Goal: Information Seeking & Learning: Learn about a topic

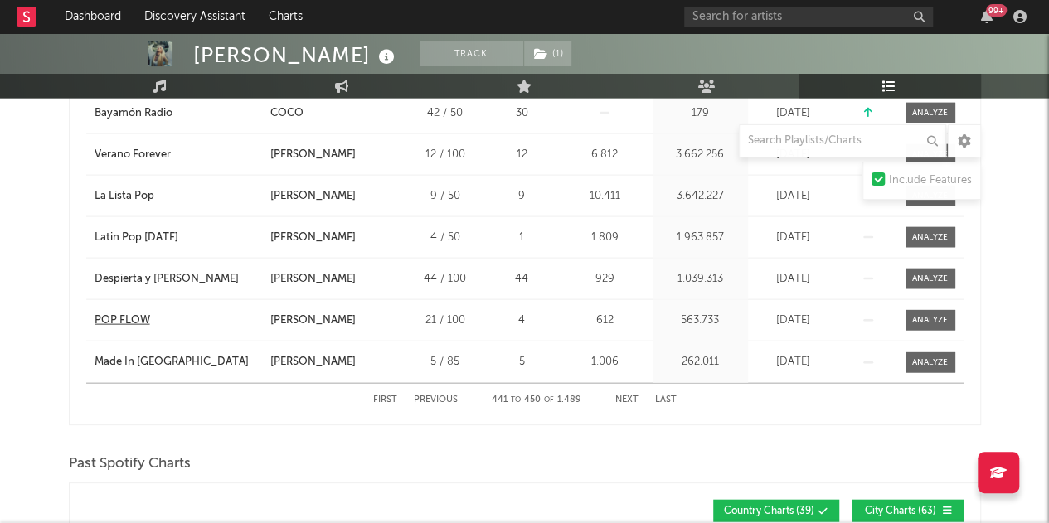
scroll to position [1629, 0]
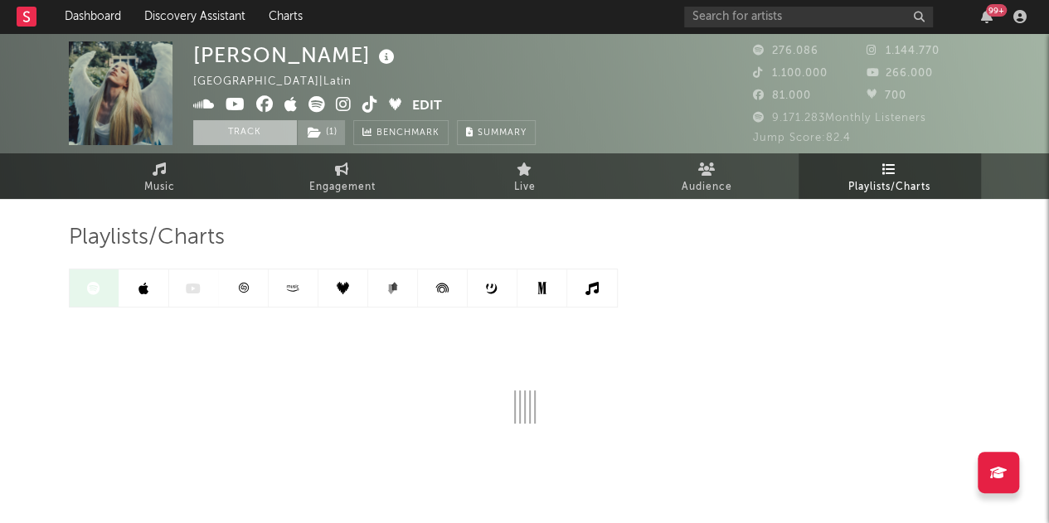
click at [235, 120] on button "Track" at bounding box center [245, 132] width 104 height 25
click at [235, 120] on button "Tracking" at bounding box center [245, 132] width 104 height 25
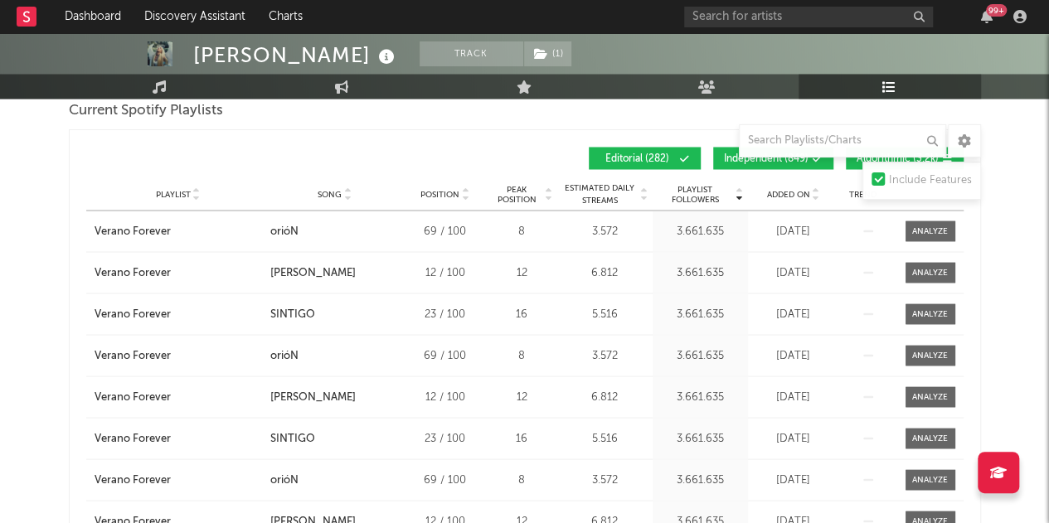
scroll to position [1418, 0]
click at [338, 178] on div "Playlist City Song Position Peak Position Estimated Daily Streams Playlist Foll…" at bounding box center [525, 194] width 878 height 33
click at [337, 190] on span "Song" at bounding box center [330, 195] width 24 height 10
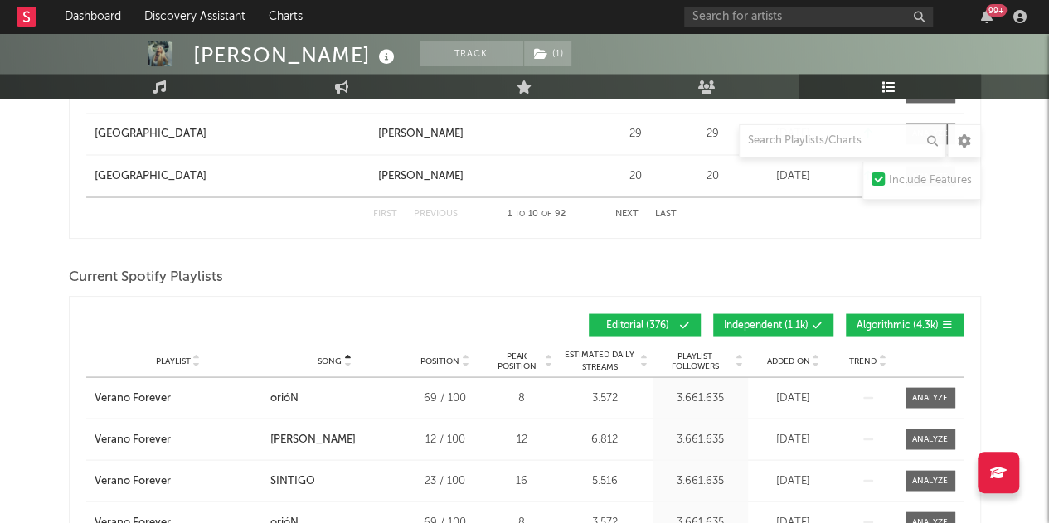
scroll to position [1584, 0]
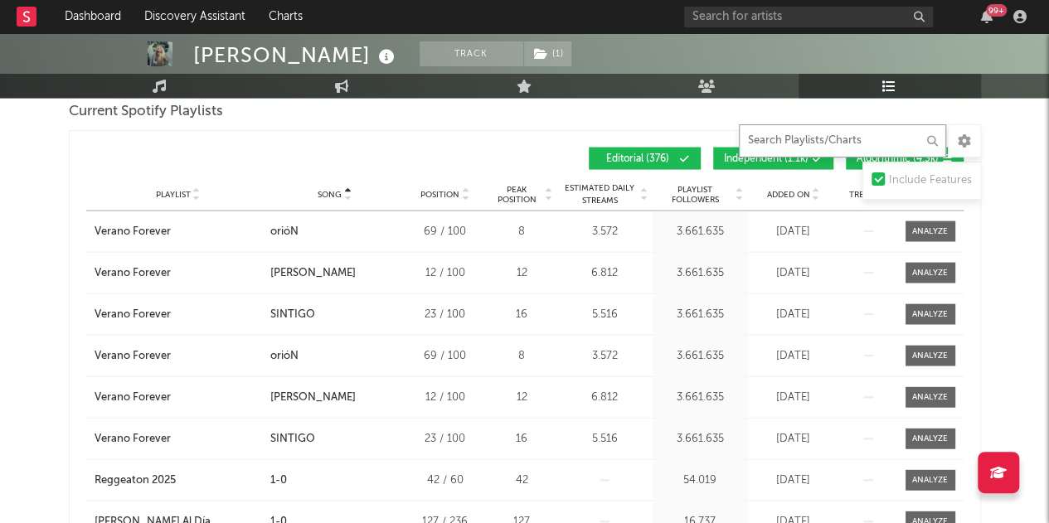
click at [790, 153] on input "text" at bounding box center [842, 140] width 207 height 33
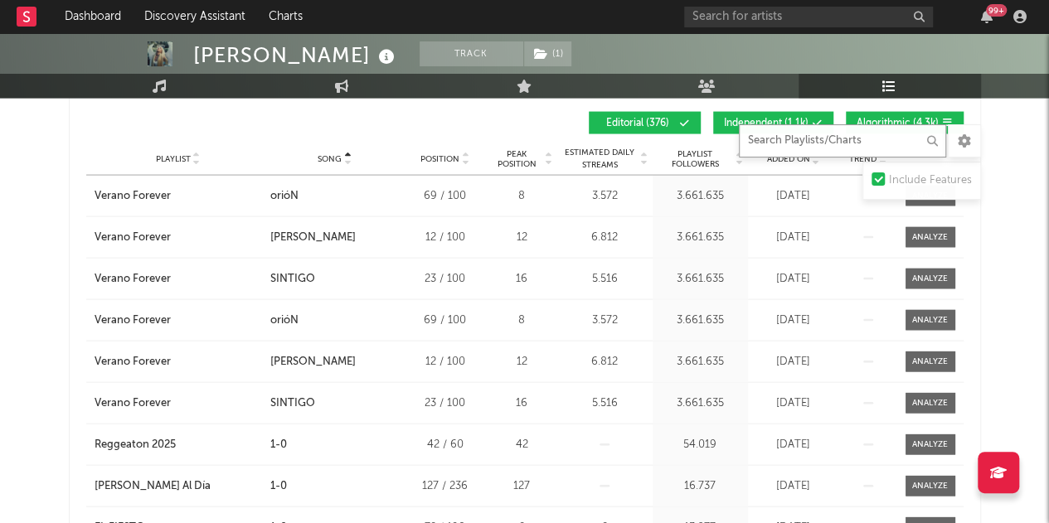
scroll to position [1608, 0]
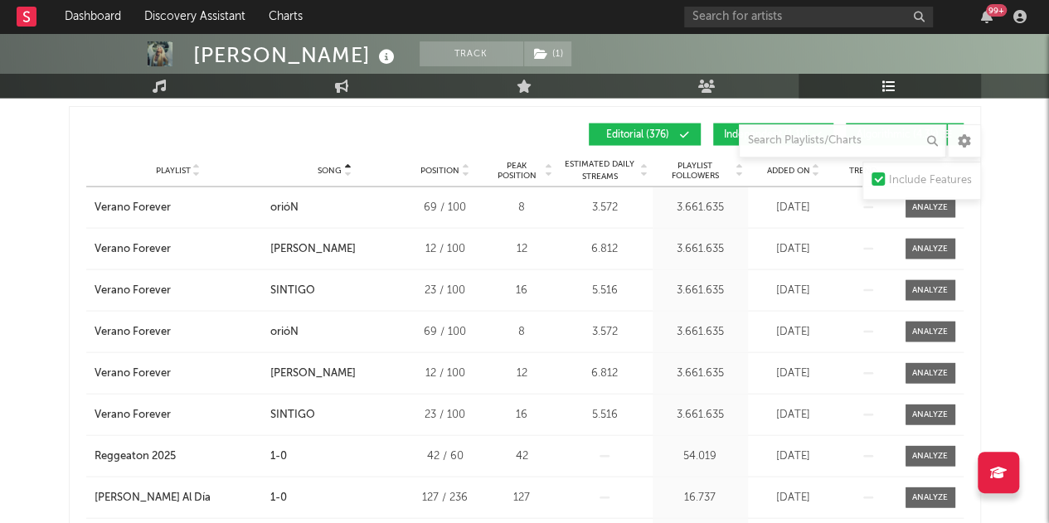
click at [327, 168] on span "Song" at bounding box center [330, 171] width 24 height 10
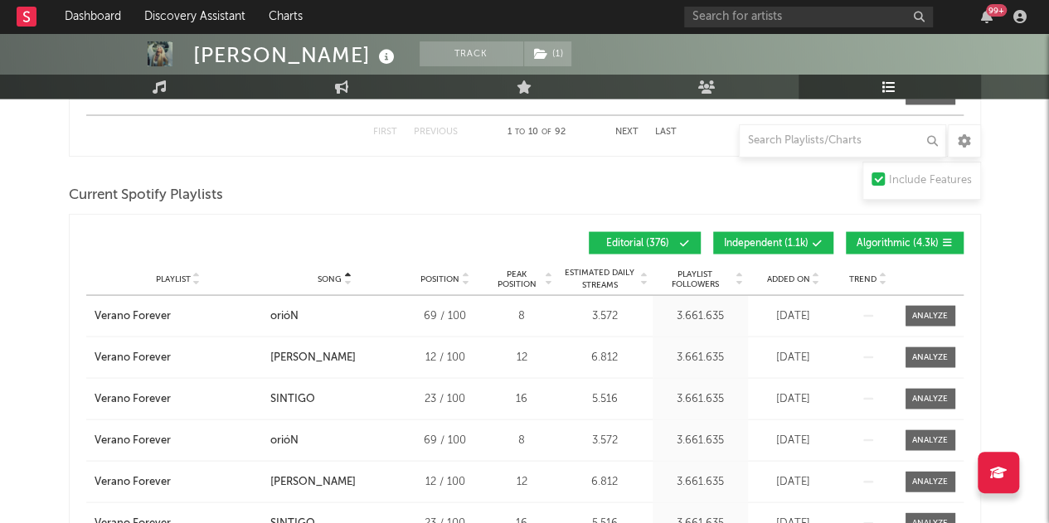
scroll to position [1564, 0]
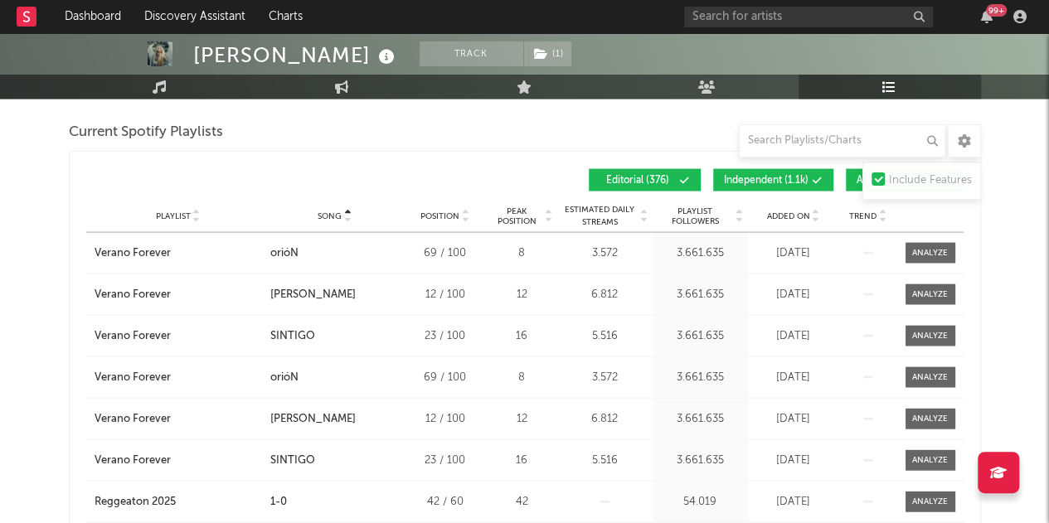
click at [329, 215] on span "Song" at bounding box center [330, 216] width 24 height 10
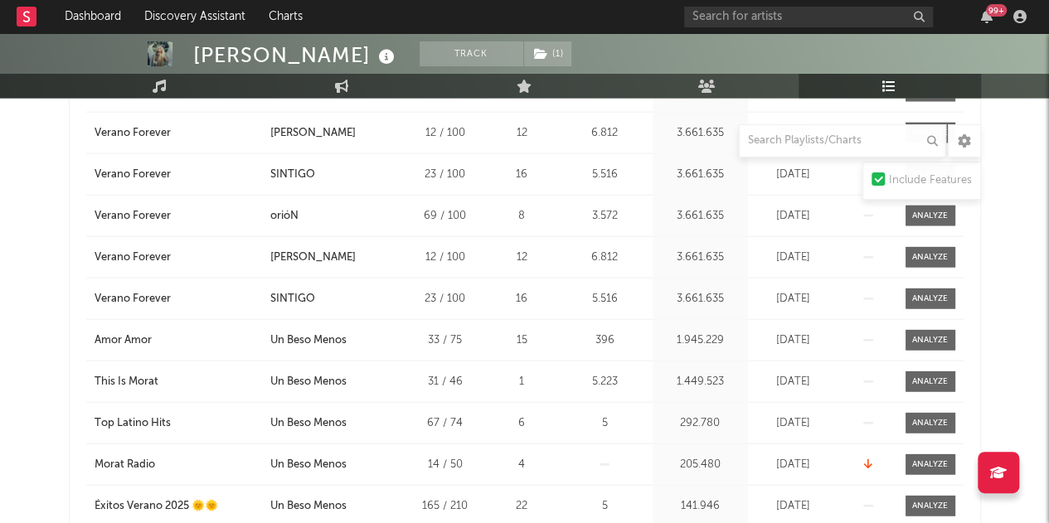
scroll to position [1600, 0]
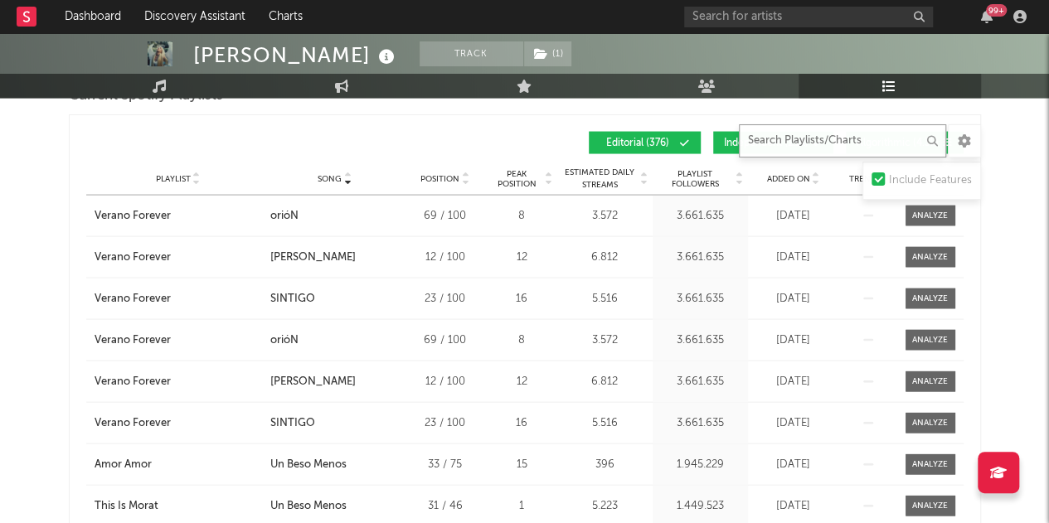
click at [761, 152] on input "text" at bounding box center [842, 140] width 207 height 33
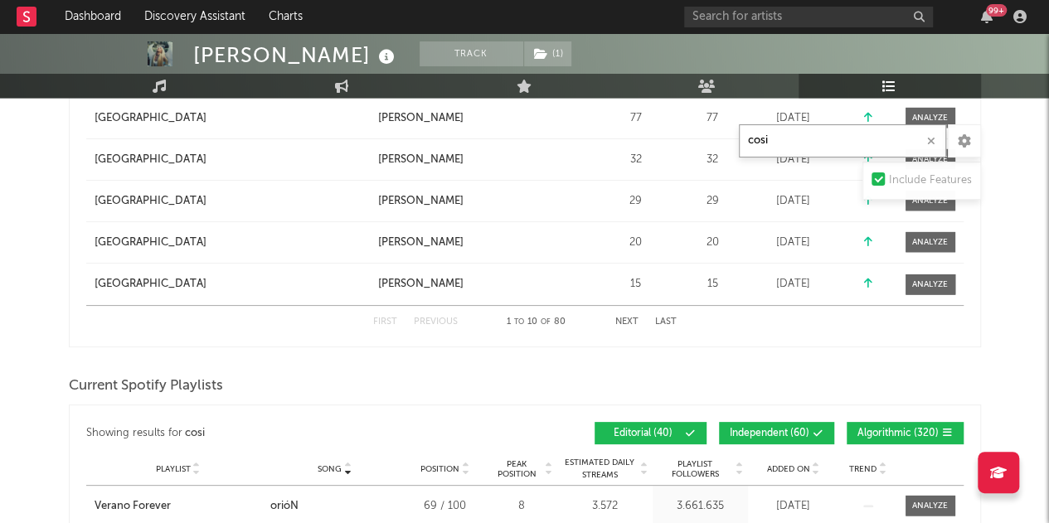
scroll to position [1869, 0]
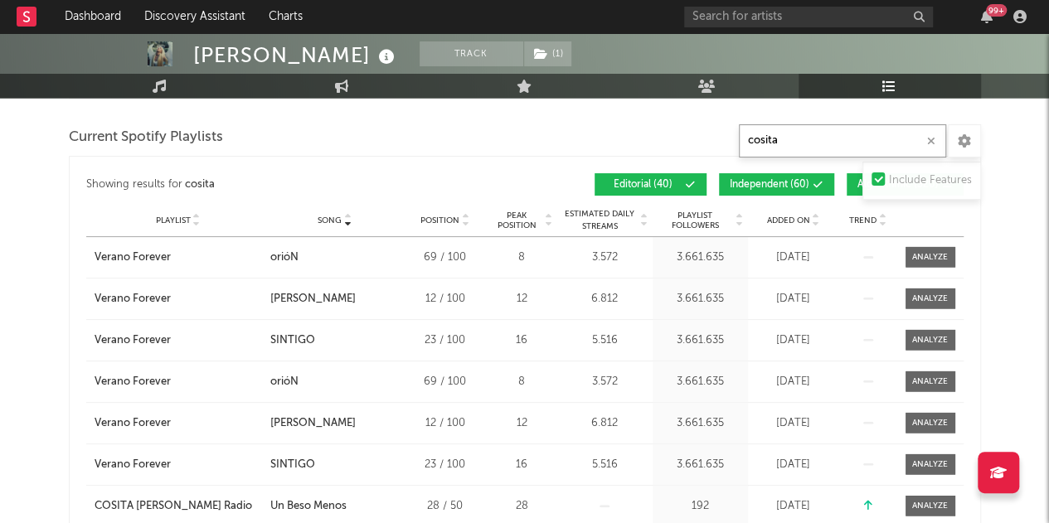
type input "cosita"
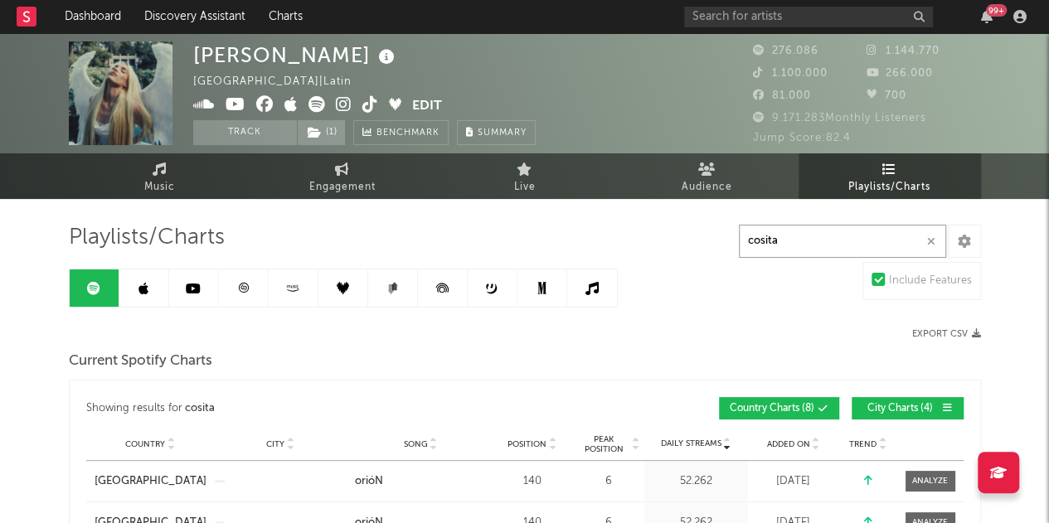
scroll to position [46, 0]
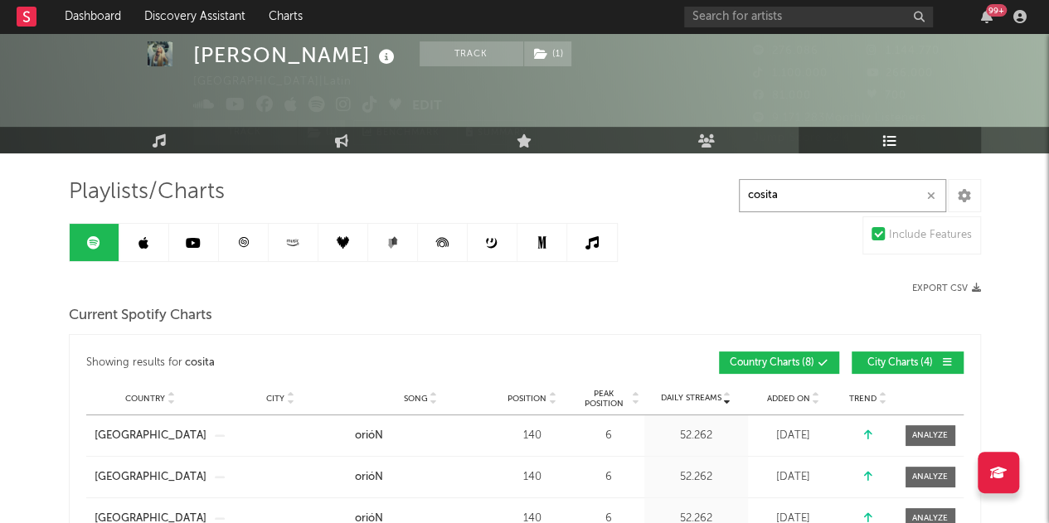
click at [926, 195] on button "button" at bounding box center [931, 196] width 13 height 16
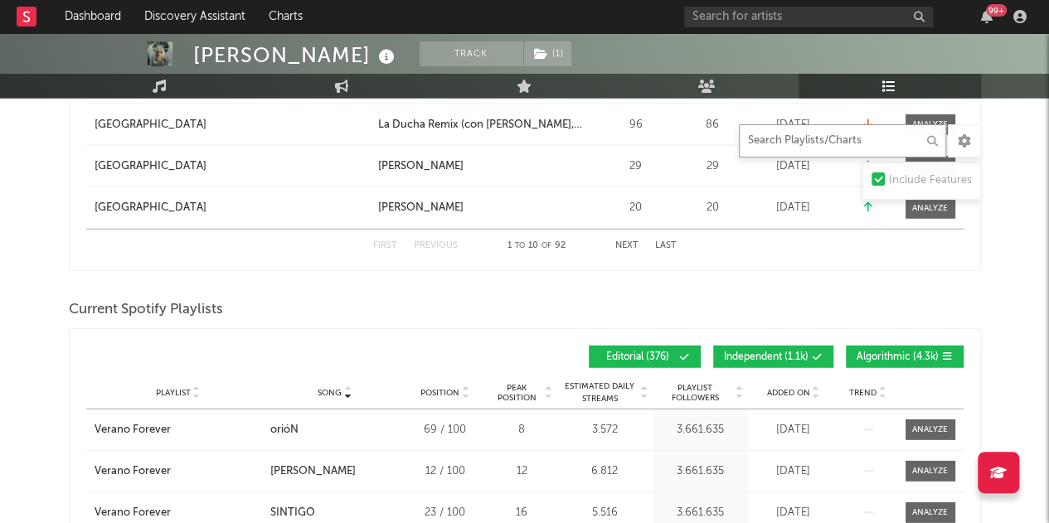
scroll to position [2121, 0]
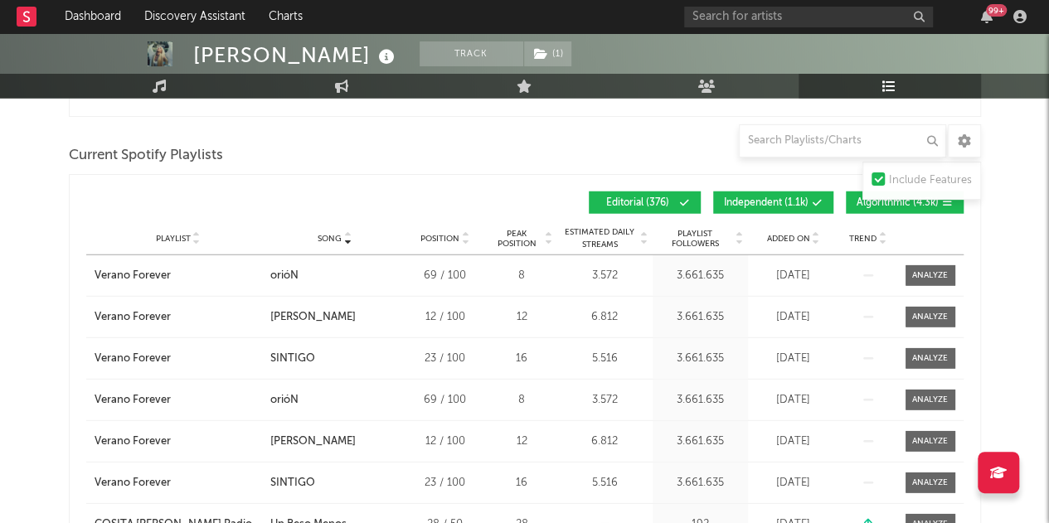
click at [335, 239] on span "Song" at bounding box center [330, 239] width 24 height 10
click at [298, 313] on div "[PERSON_NAME]" at bounding box center [312, 317] width 85 height 17
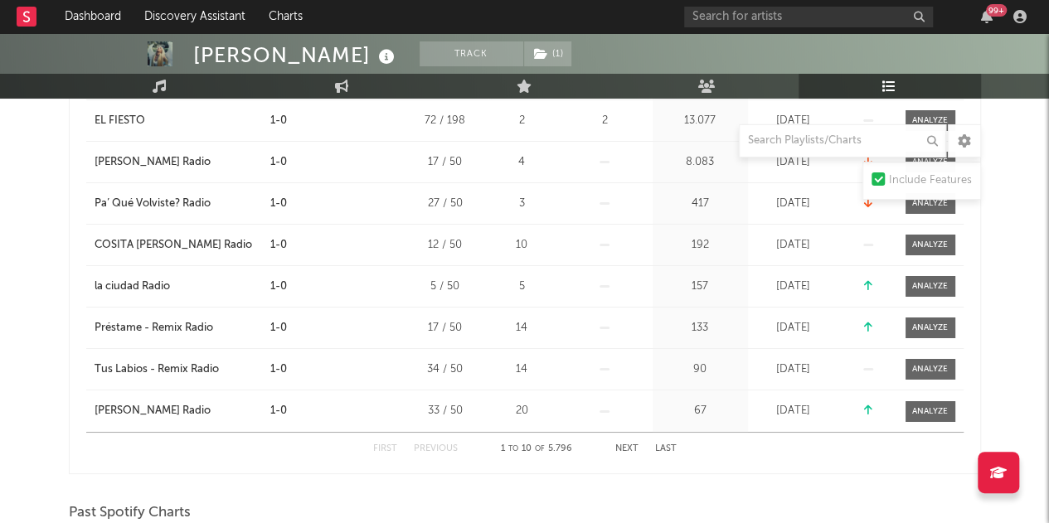
scroll to position [2930, 0]
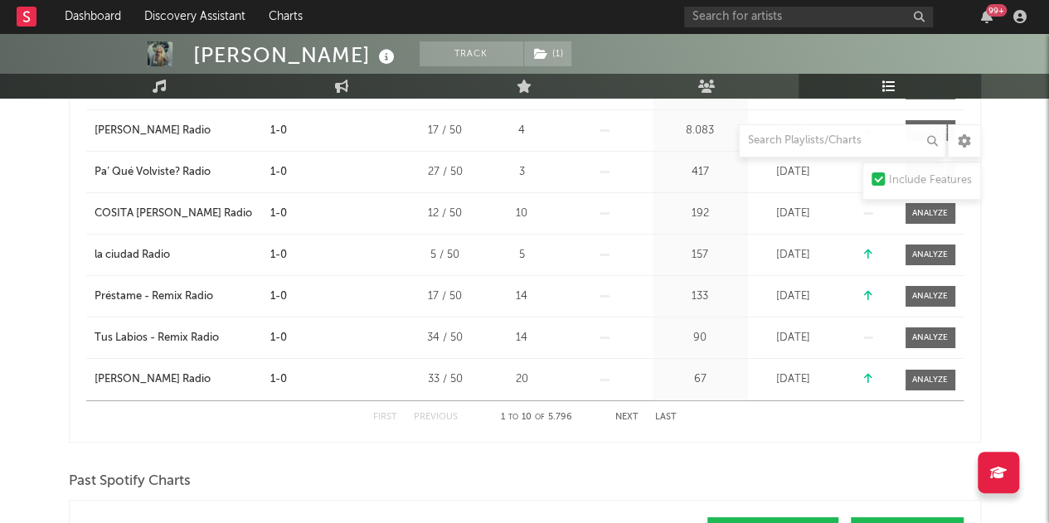
click at [627, 416] on button "Next" at bounding box center [626, 417] width 23 height 9
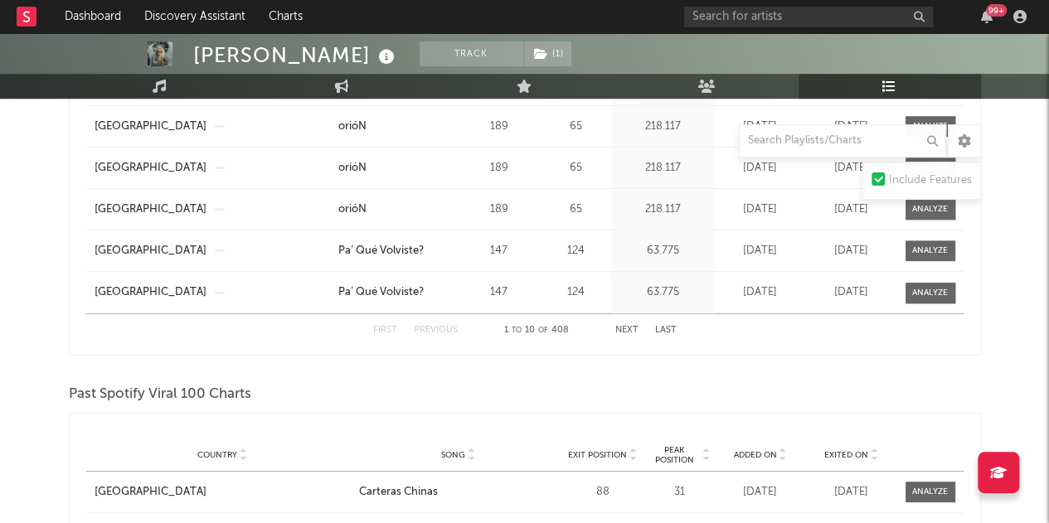
scroll to position [3623, 0]
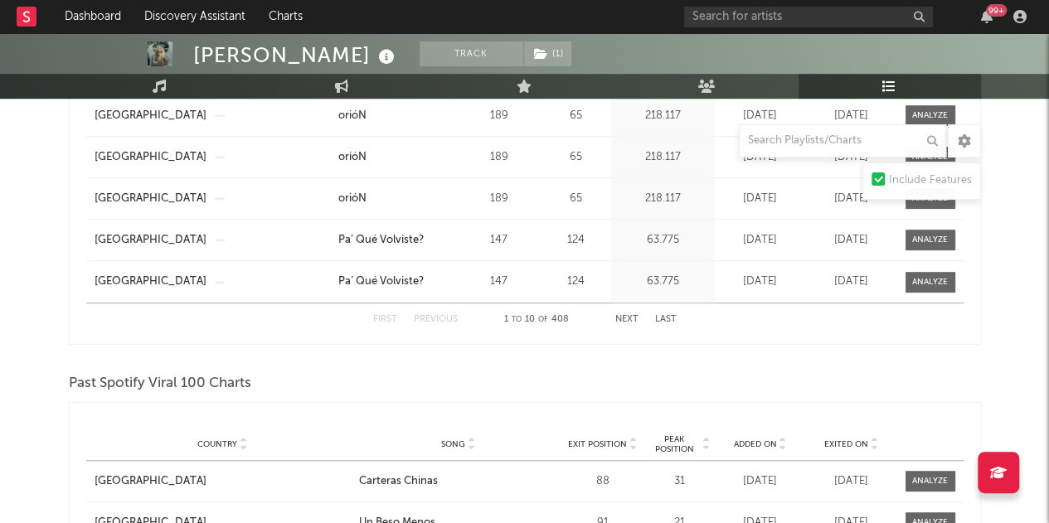
click at [625, 315] on button "Next" at bounding box center [626, 319] width 23 height 9
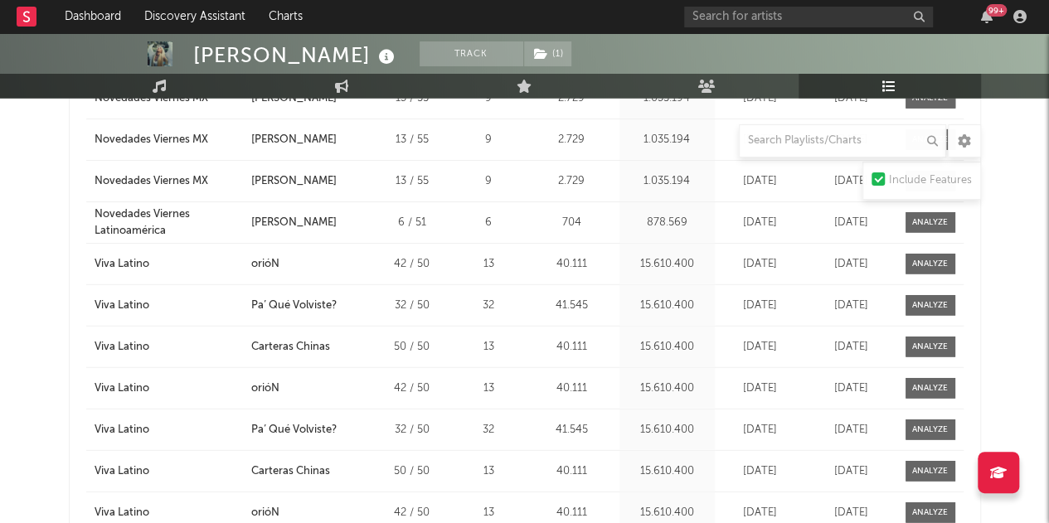
scroll to position [5577, 0]
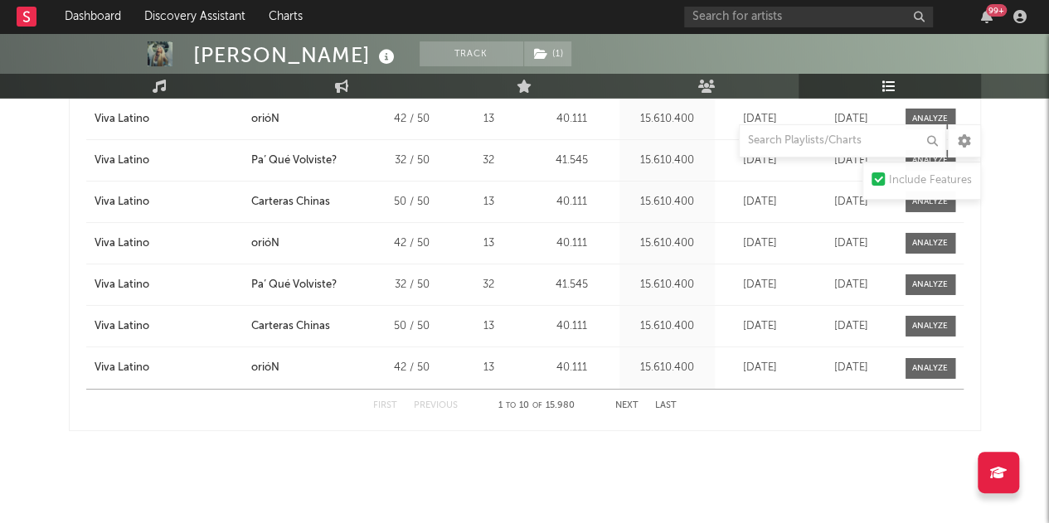
click at [620, 401] on button "Next" at bounding box center [626, 405] width 23 height 9
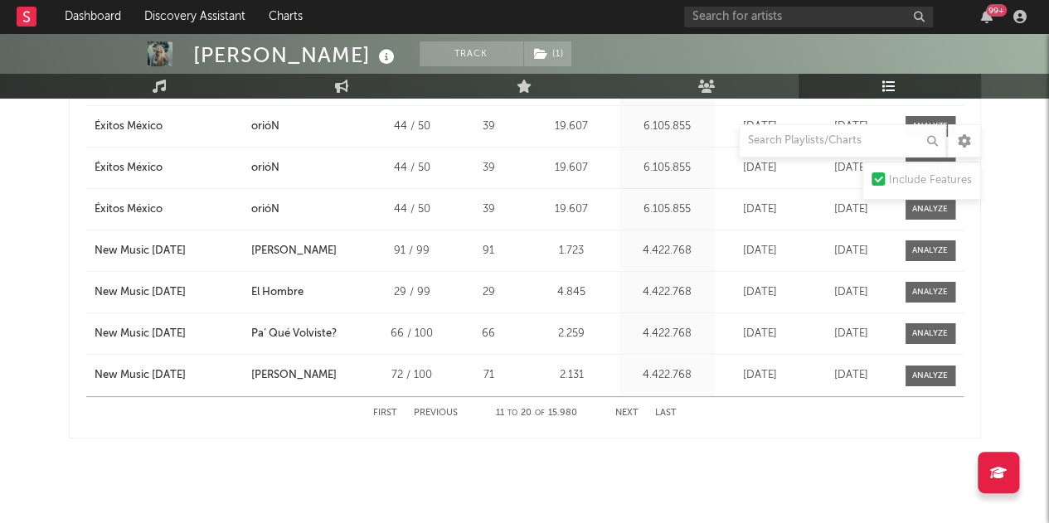
scroll to position [5867, 0]
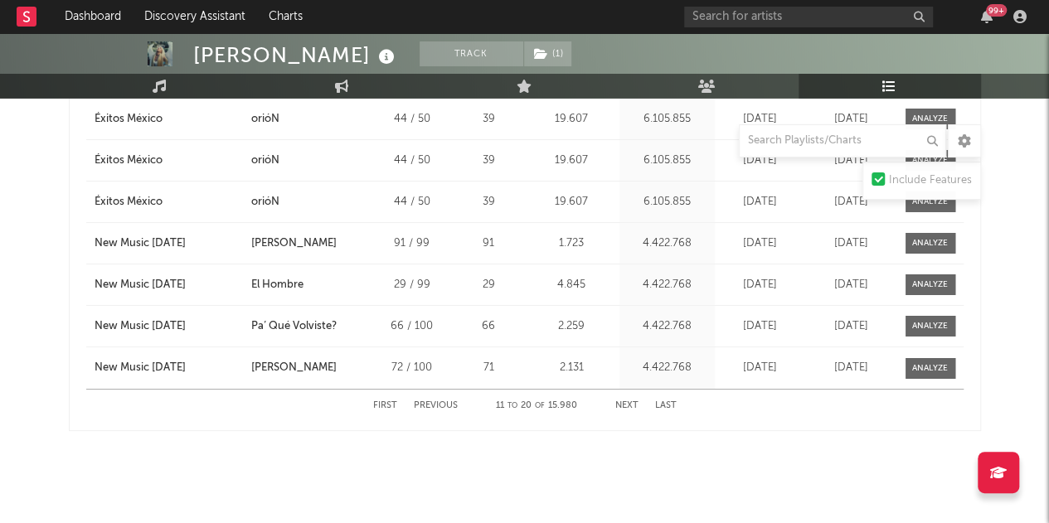
click at [627, 401] on button "Next" at bounding box center [626, 405] width 23 height 9
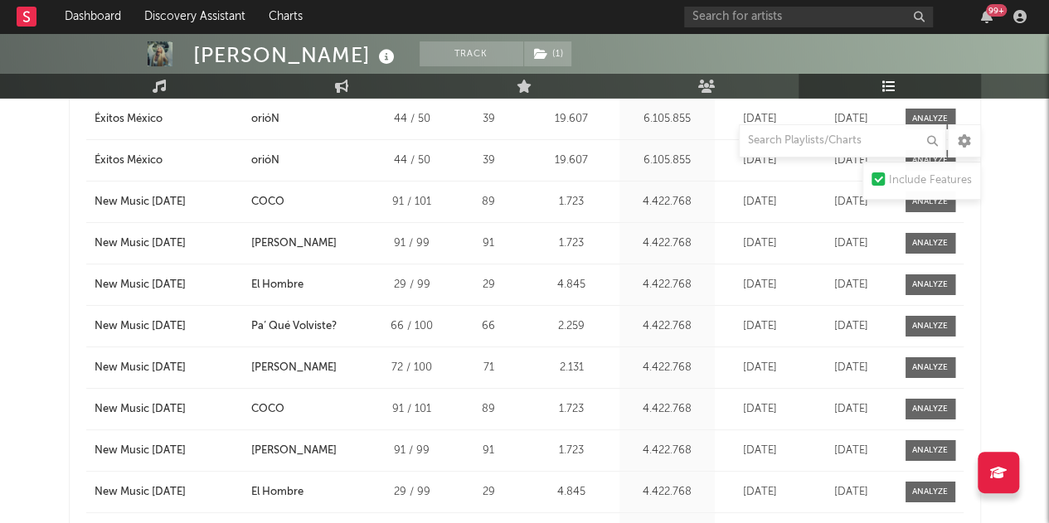
scroll to position [5991, 0]
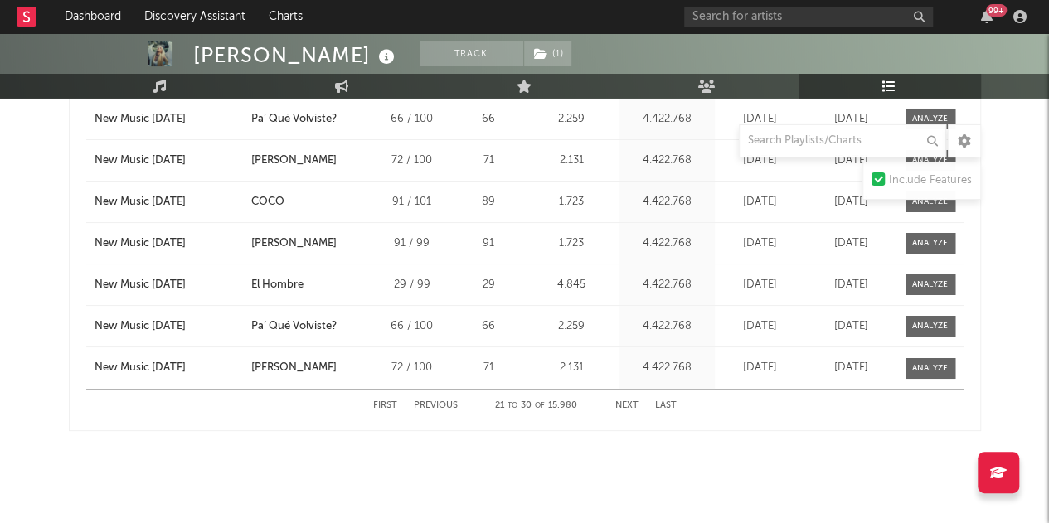
click at [629, 401] on button "Next" at bounding box center [626, 405] width 23 height 9
click at [620, 401] on button "Next" at bounding box center [626, 405] width 23 height 9
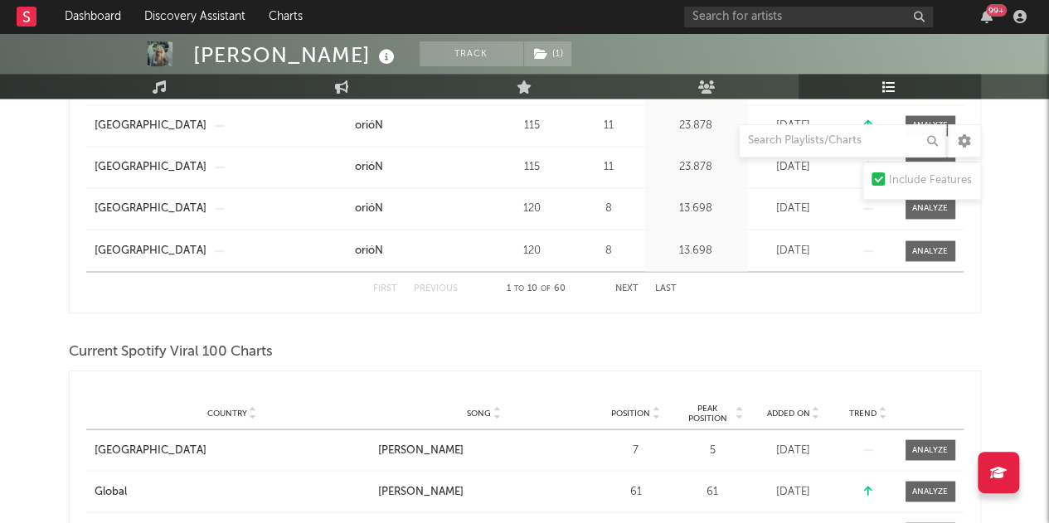
scroll to position [1330, 0]
